Goal: Information Seeking & Learning: Learn about a topic

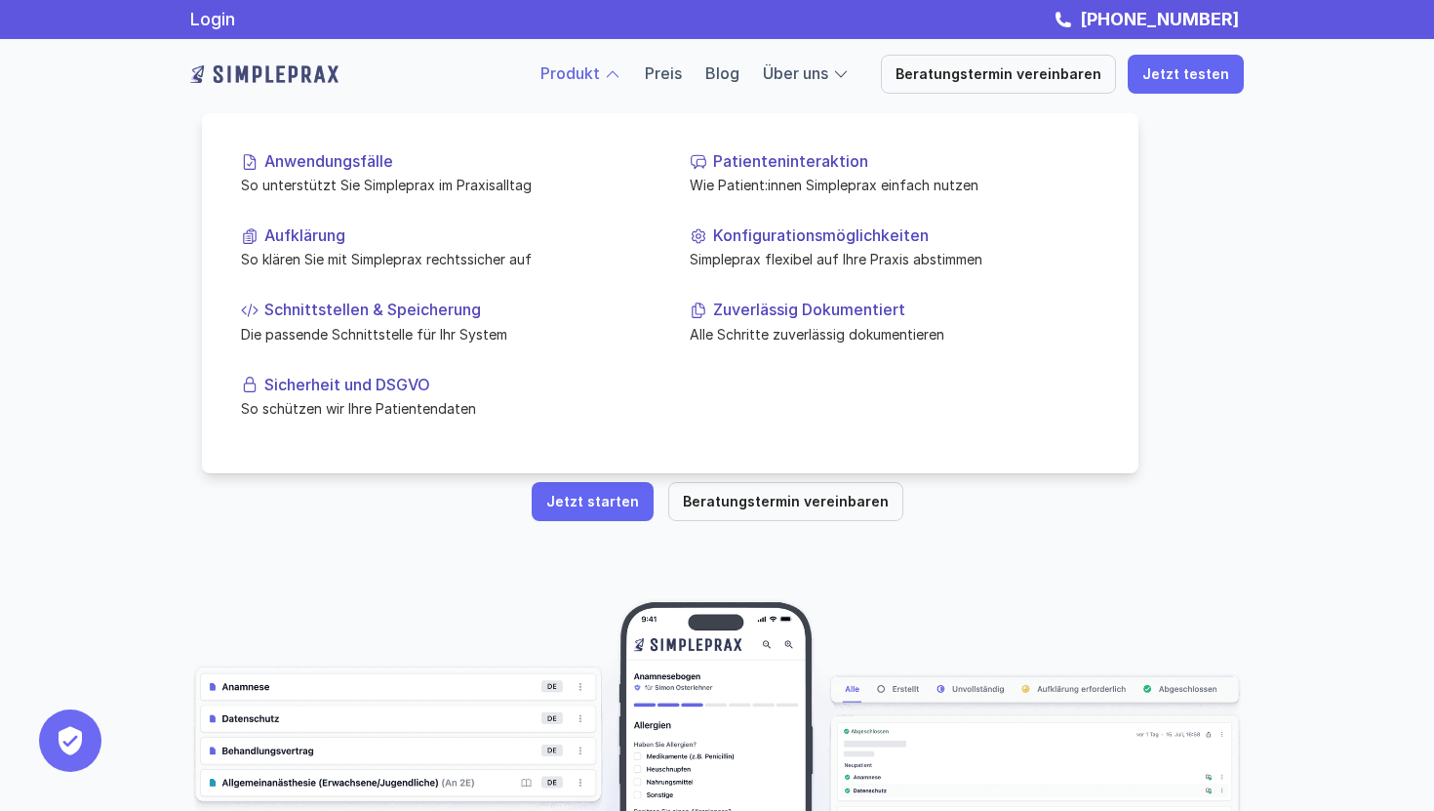
click at [600, 78] on link "Produkt" at bounding box center [571, 73] width 60 height 20
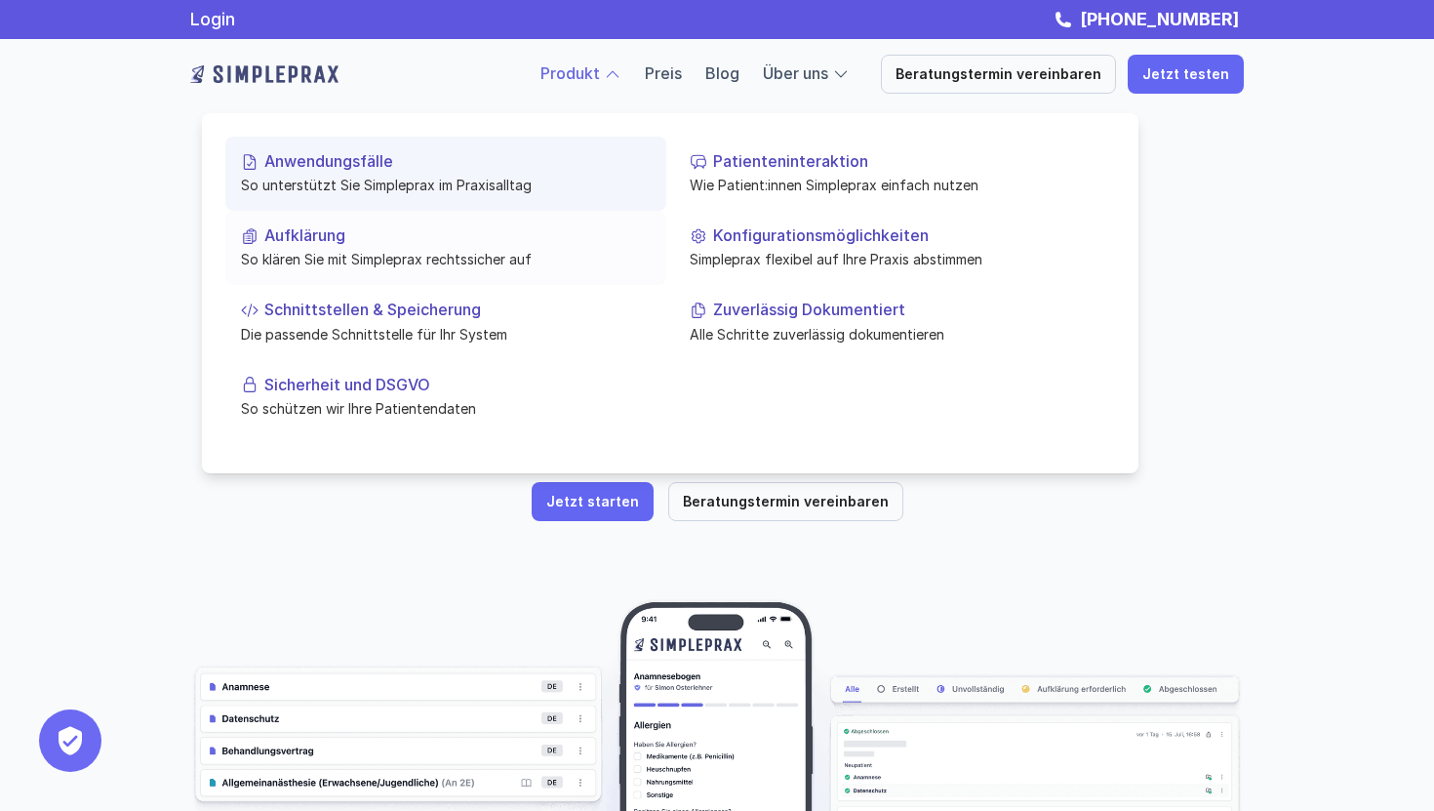
click at [352, 235] on p "Aufklärung" at bounding box center [457, 235] width 386 height 19
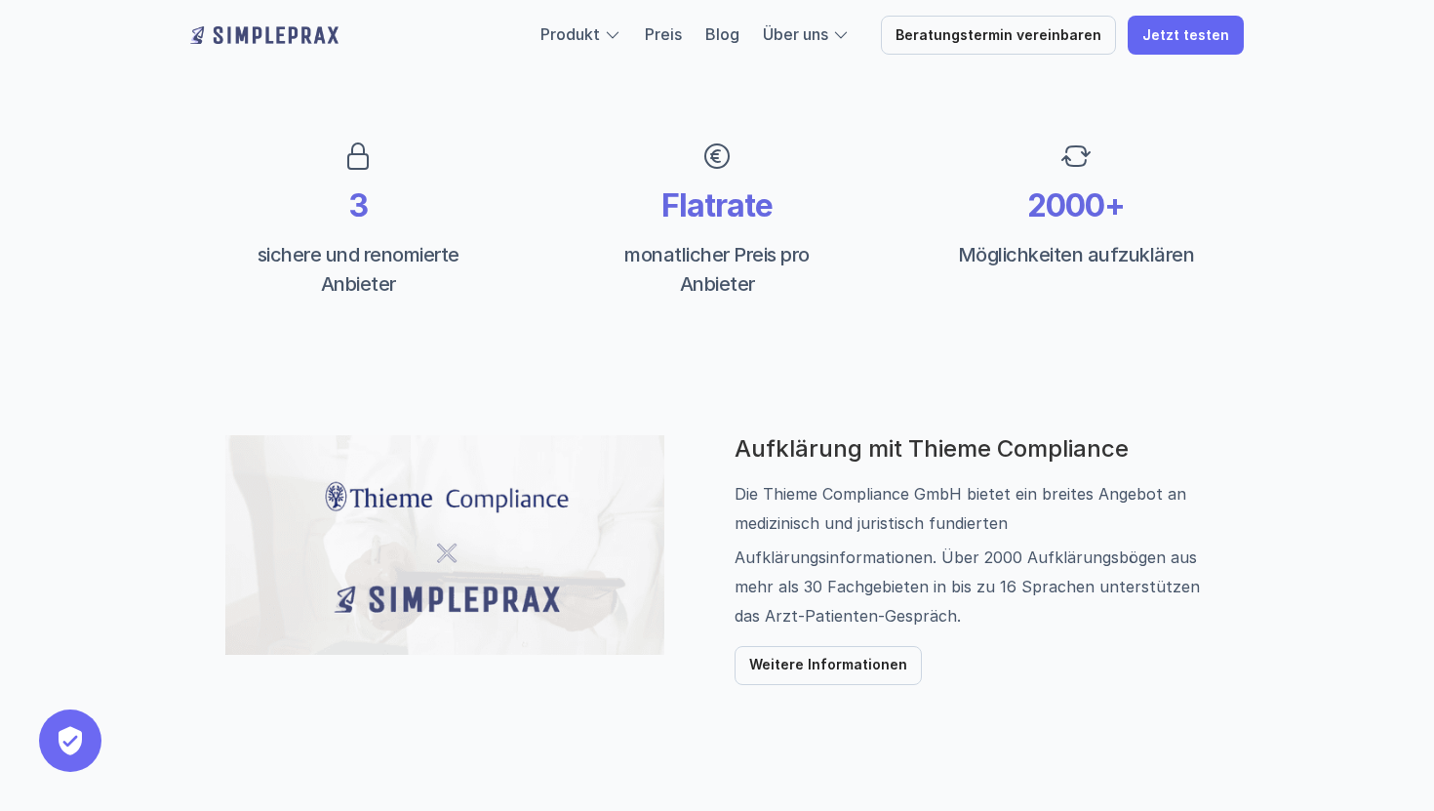
scroll to position [699, 0]
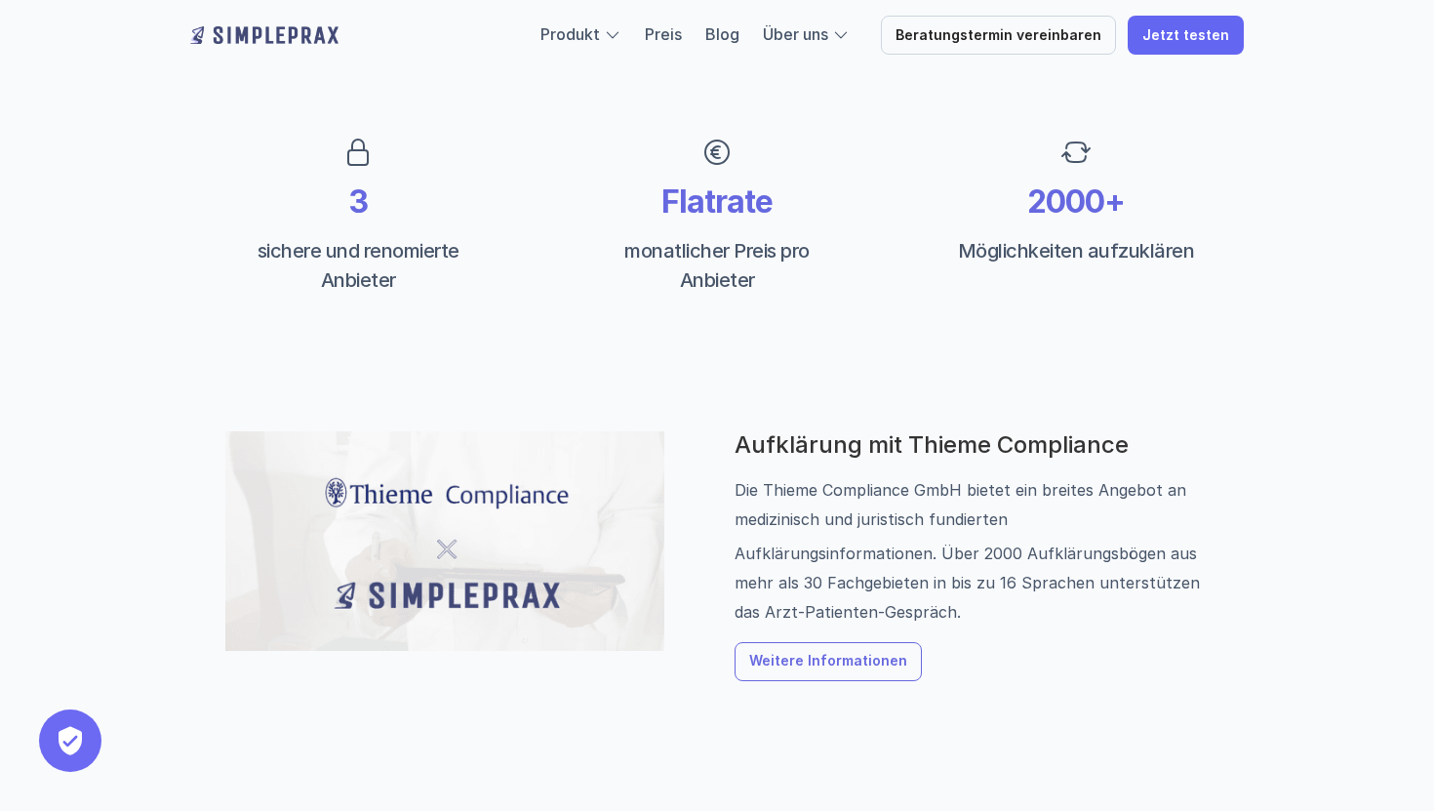
click at [853, 670] on link "Weitere Informationen" at bounding box center [828, 661] width 187 height 39
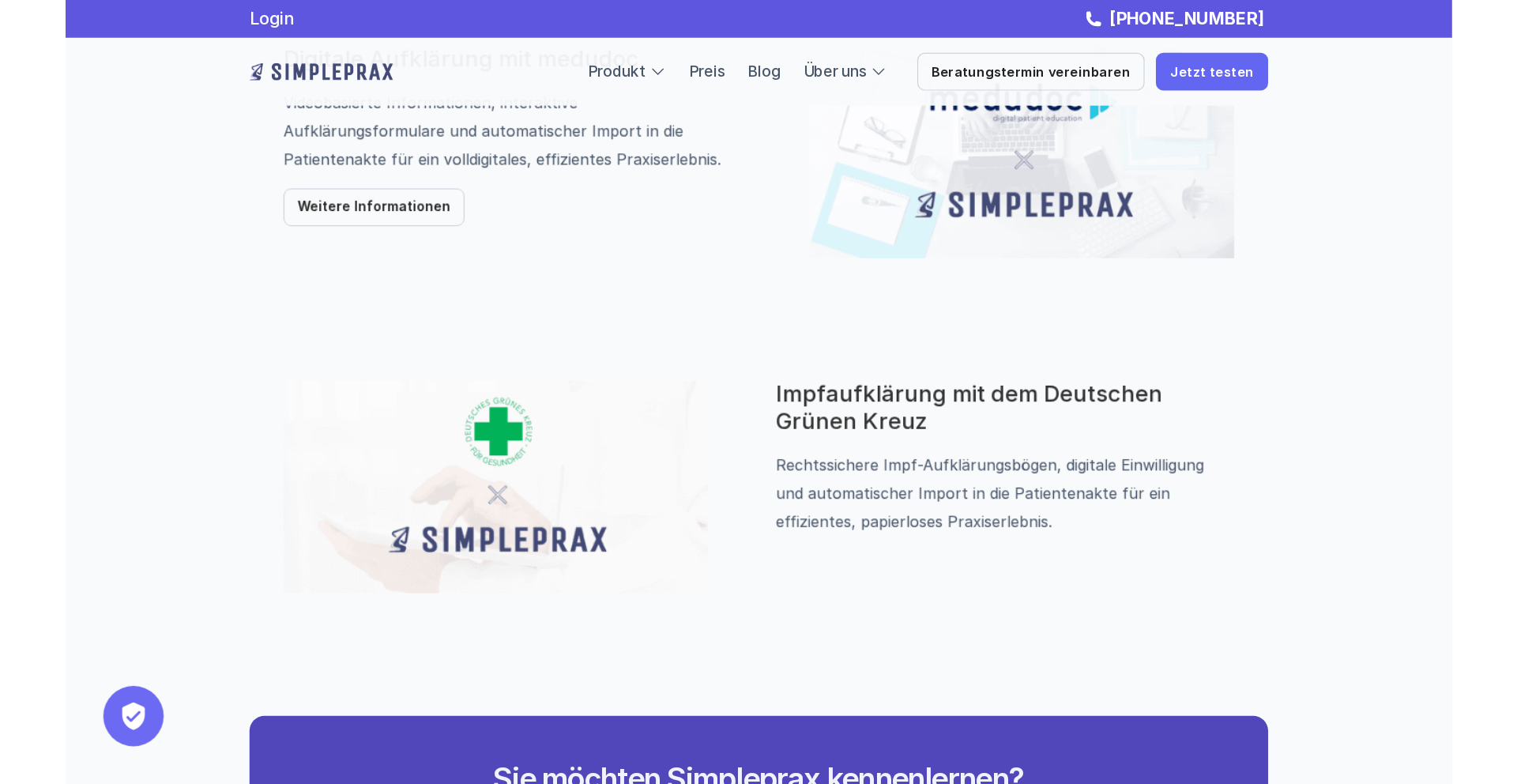
scroll to position [1178, 0]
